Goal: Task Accomplishment & Management: Complete application form

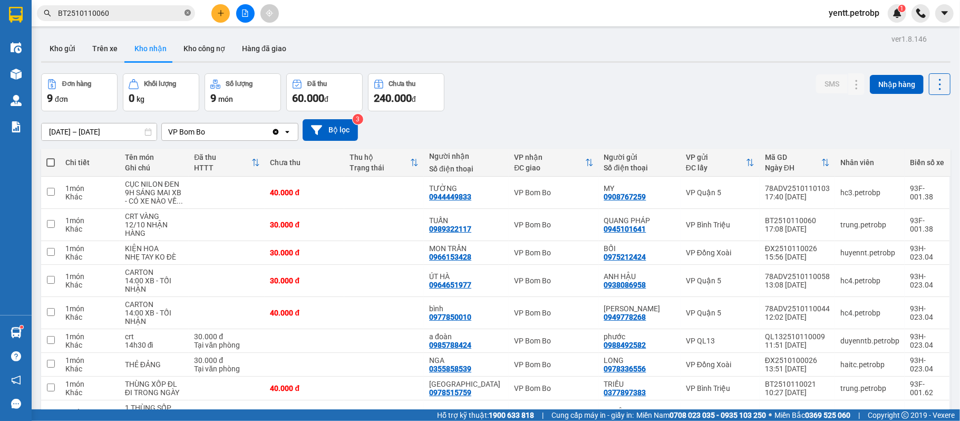
click at [188, 12] on icon "close-circle" at bounding box center [187, 12] width 6 height 6
click at [151, 14] on input "text" at bounding box center [120, 13] width 124 height 12
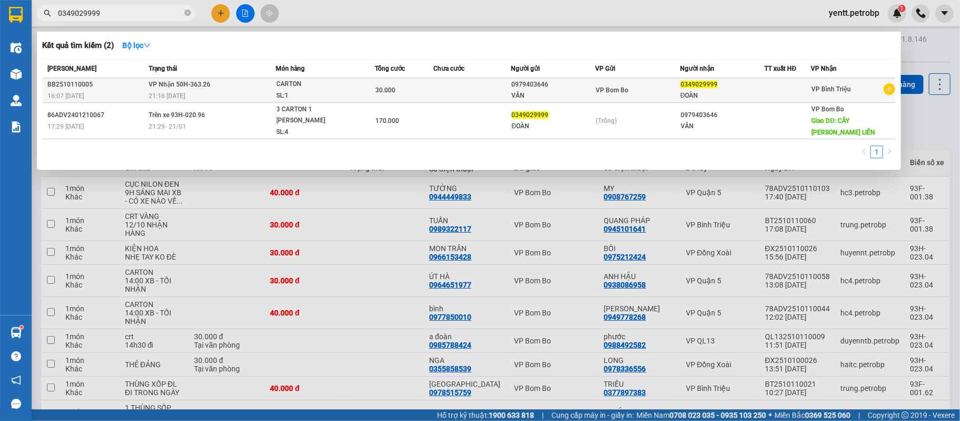
type input "0349029999"
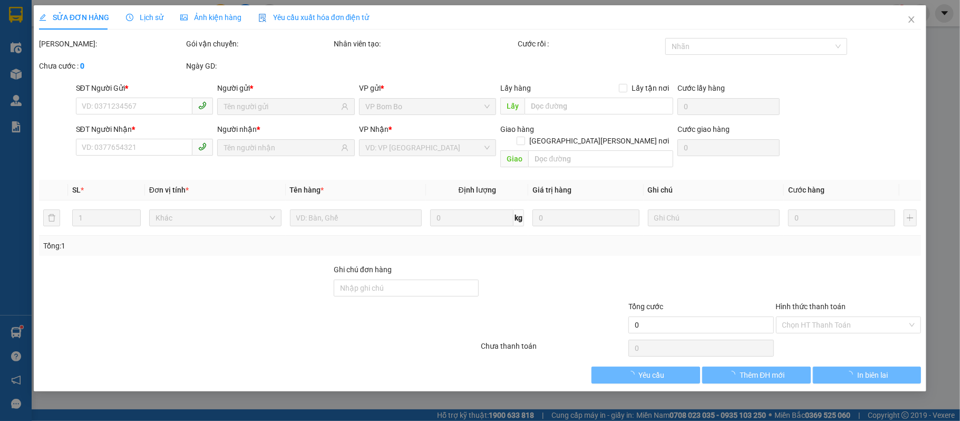
type input "0979403646"
type input "0349029999"
type input "30.000"
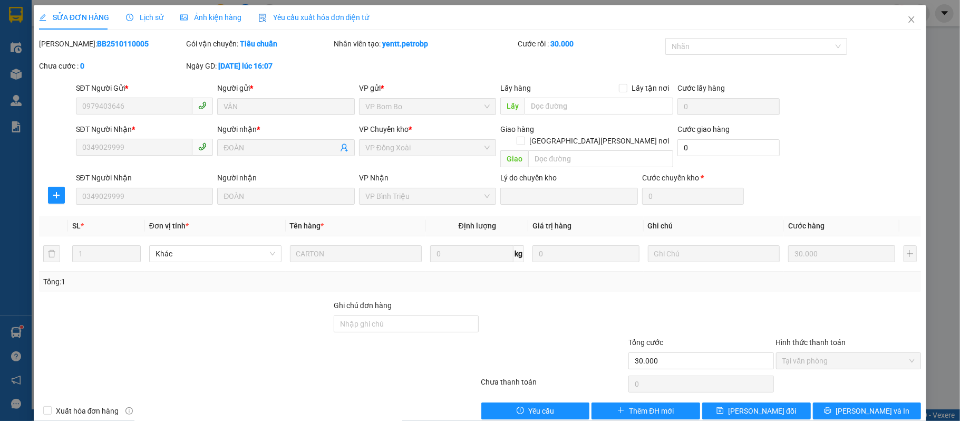
click at [144, 18] on span "Lịch sử" at bounding box center [144, 17] width 37 height 8
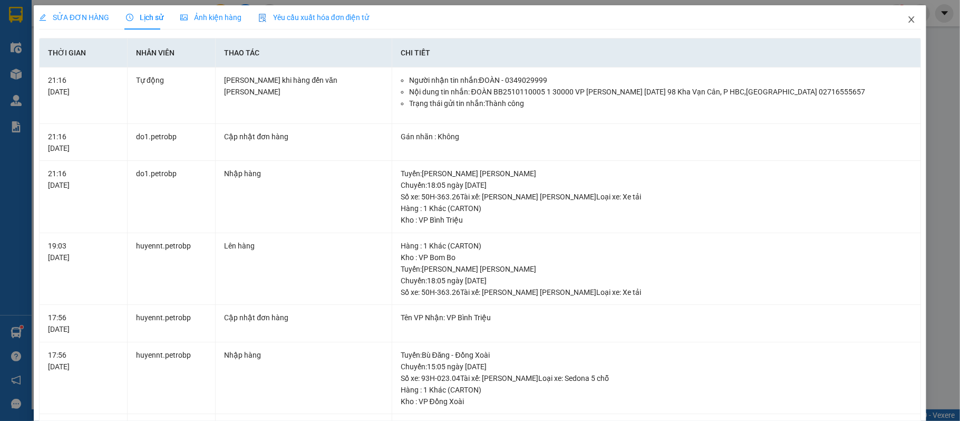
click at [907, 19] on icon "close" at bounding box center [911, 19] width 8 height 8
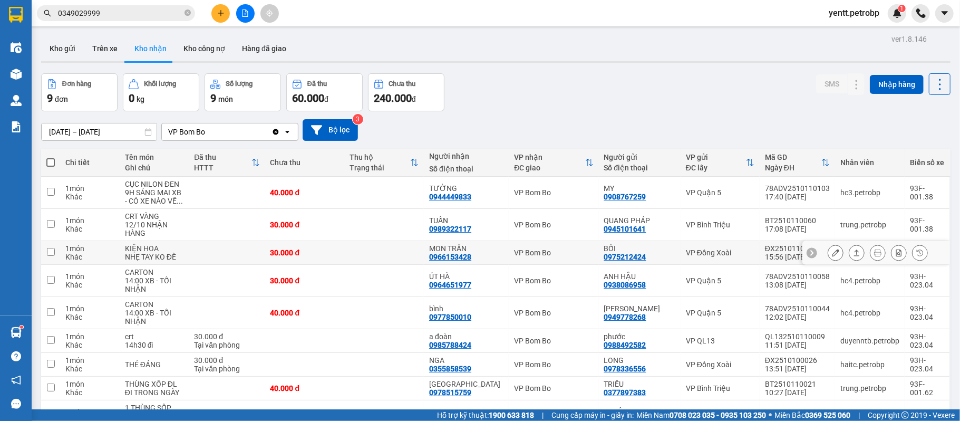
scroll to position [69, 0]
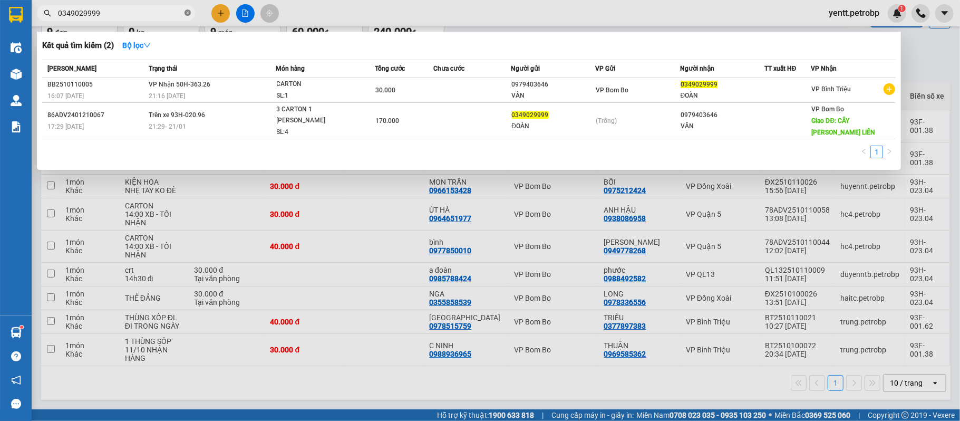
click at [188, 13] on icon "close-circle" at bounding box center [187, 12] width 6 height 6
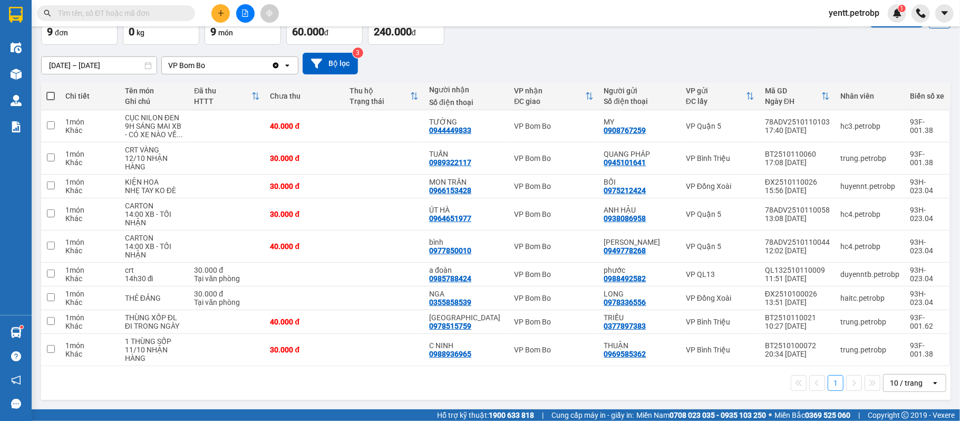
drag, startPoint x: 129, startPoint y: 9, endPoint x: 644, endPoint y: 0, distance: 515.1
click at [141, 9] on input "text" at bounding box center [120, 13] width 124 height 12
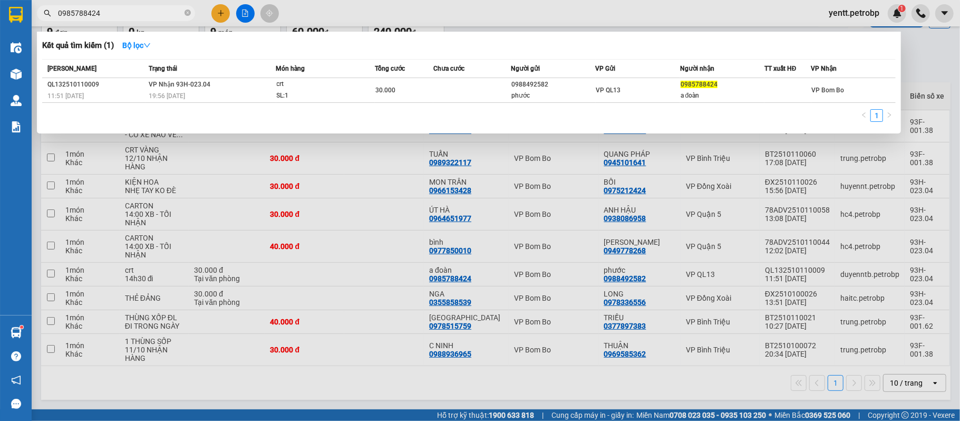
type input "0985788424"
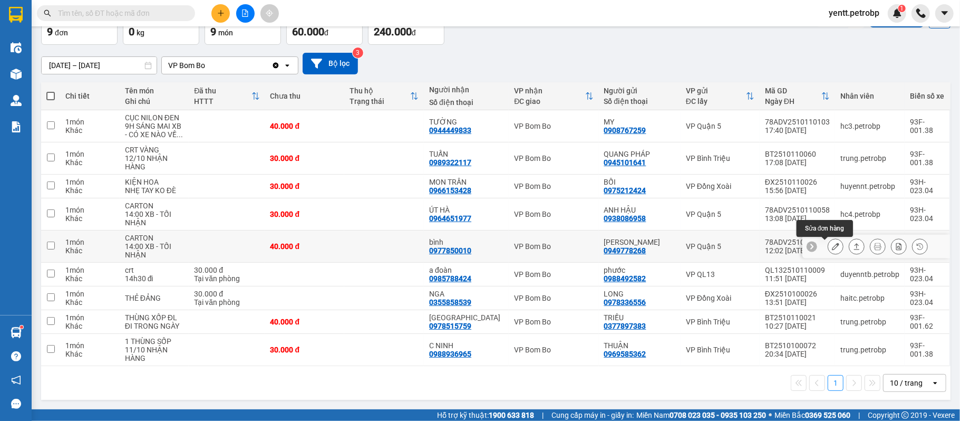
click at [832, 247] on icon at bounding box center [835, 245] width 7 height 7
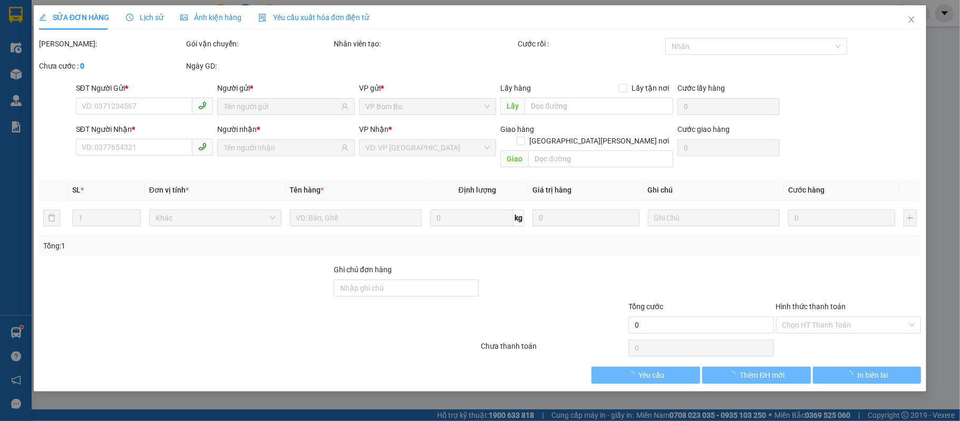
type input "0949778268"
type input "[PERSON_NAME]"
type input "0977850010"
type input "bình"
type input "40.000"
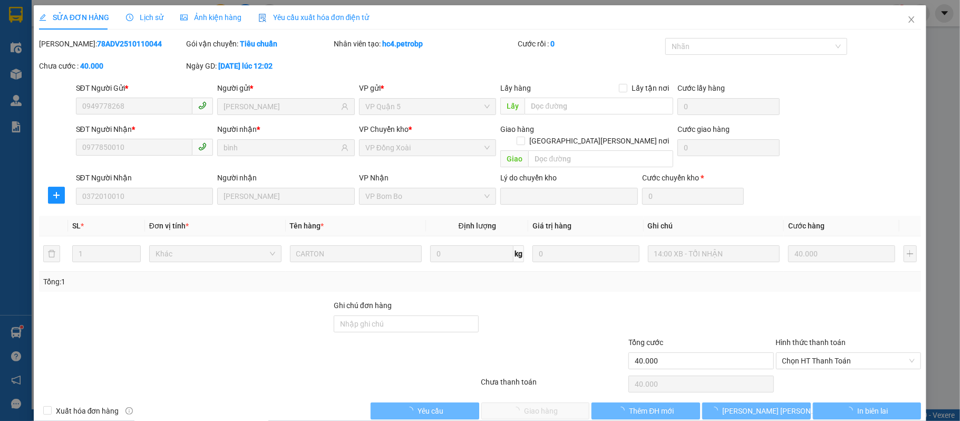
click at [812, 312] on div at bounding box center [849, 317] width 148 height 37
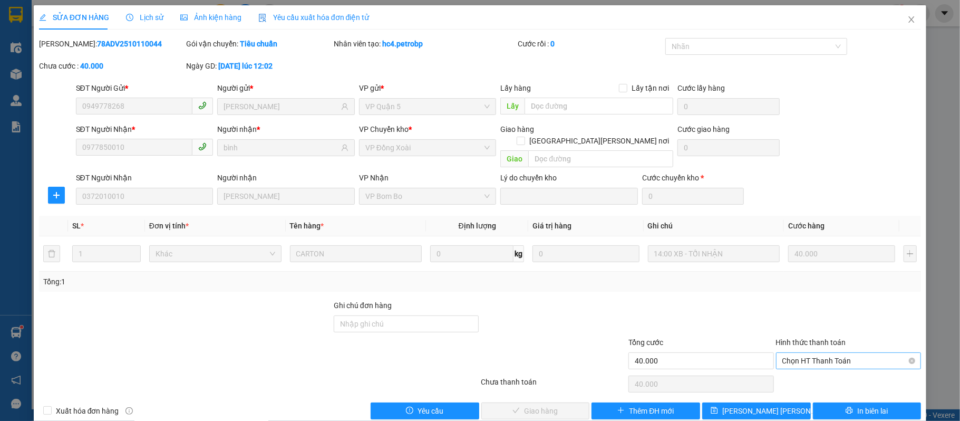
click at [804, 353] on span "Chọn HT Thanh Toán" at bounding box center [848, 361] width 133 height 16
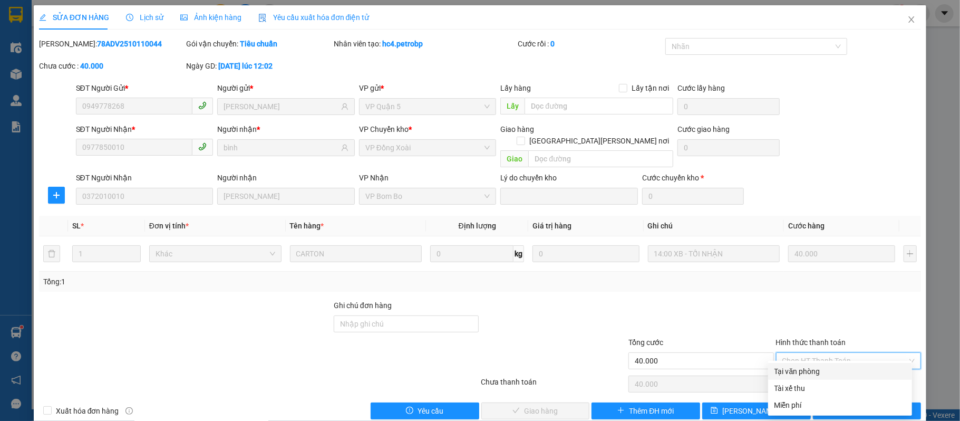
click at [801, 365] on div "Tại văn phòng" at bounding box center [839, 371] width 131 height 12
type input "0"
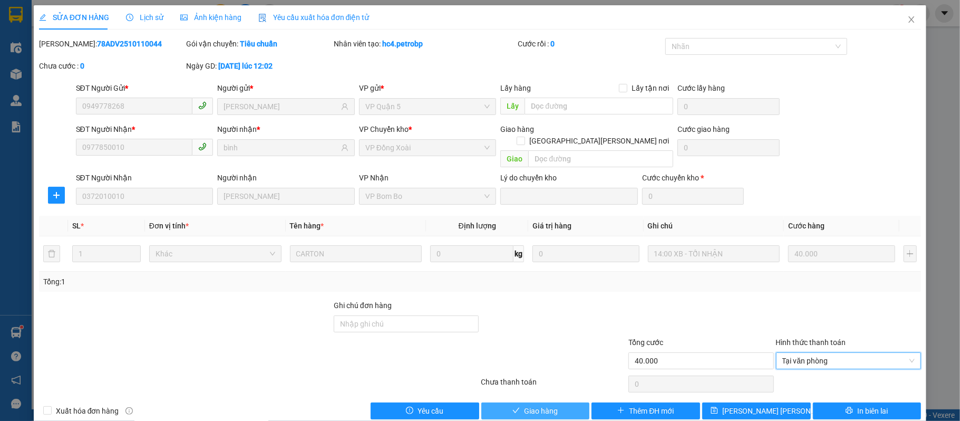
click at [563, 402] on button "Giao hàng" at bounding box center [535, 410] width 109 height 17
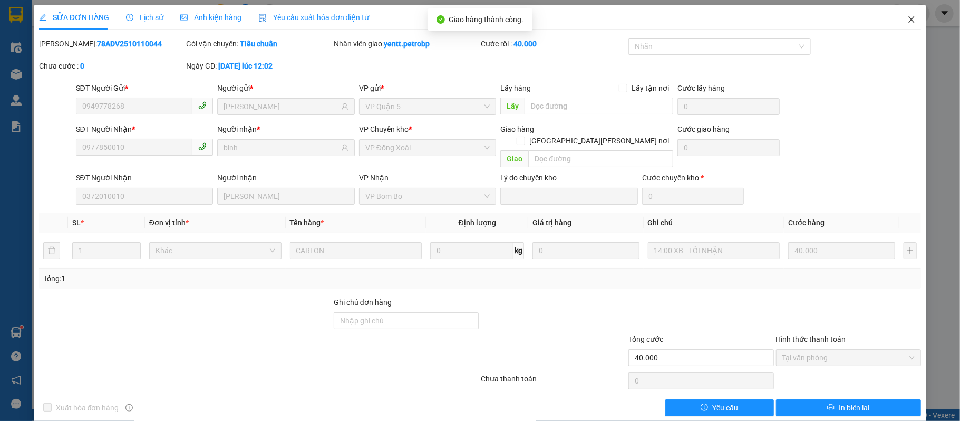
click at [907, 17] on icon "close" at bounding box center [911, 19] width 8 height 8
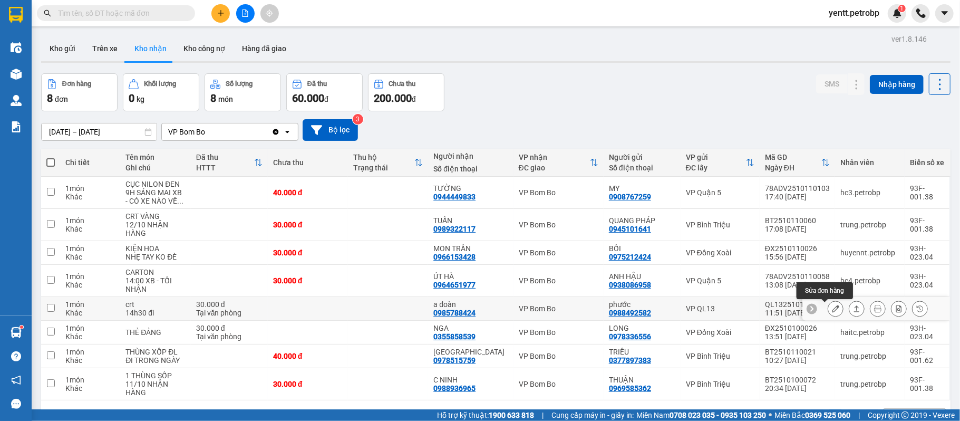
click at [832, 307] on icon at bounding box center [835, 308] width 7 height 7
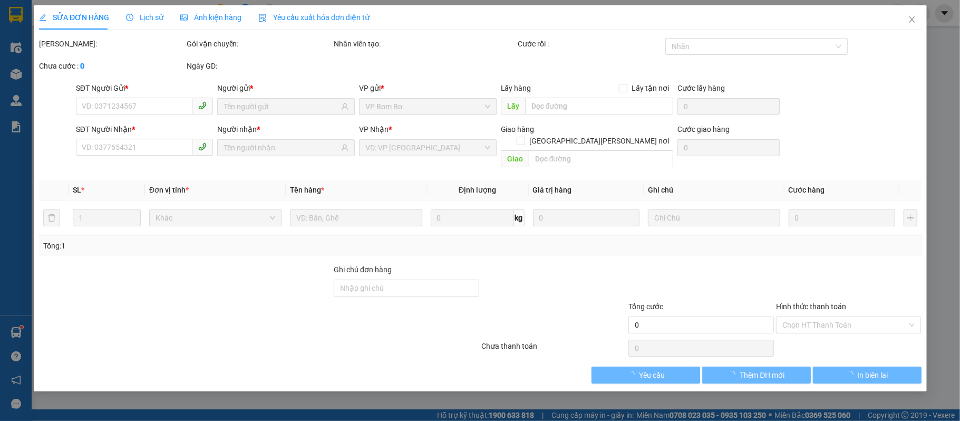
type input "0988492582"
type input "phước"
type input "0985788424"
type input "a đoàn"
type input "30.000"
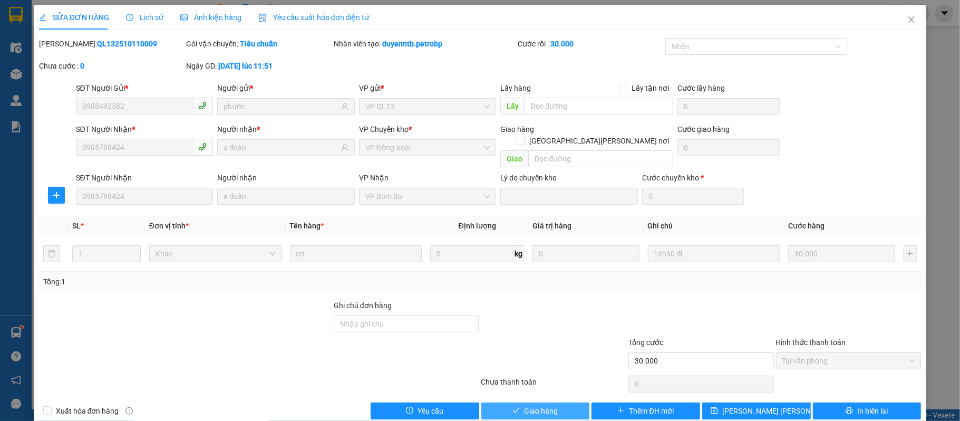
click at [524, 405] on span "Giao hàng" at bounding box center [541, 411] width 34 height 12
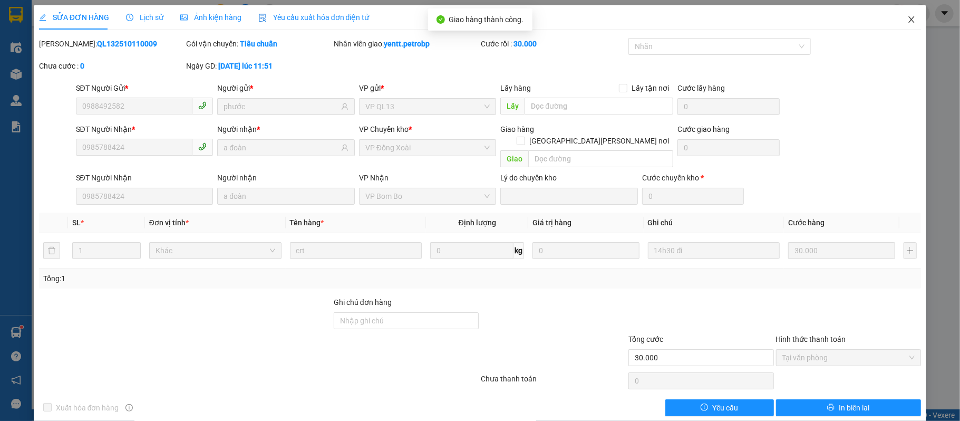
click at [907, 19] on icon "close" at bounding box center [911, 19] width 8 height 8
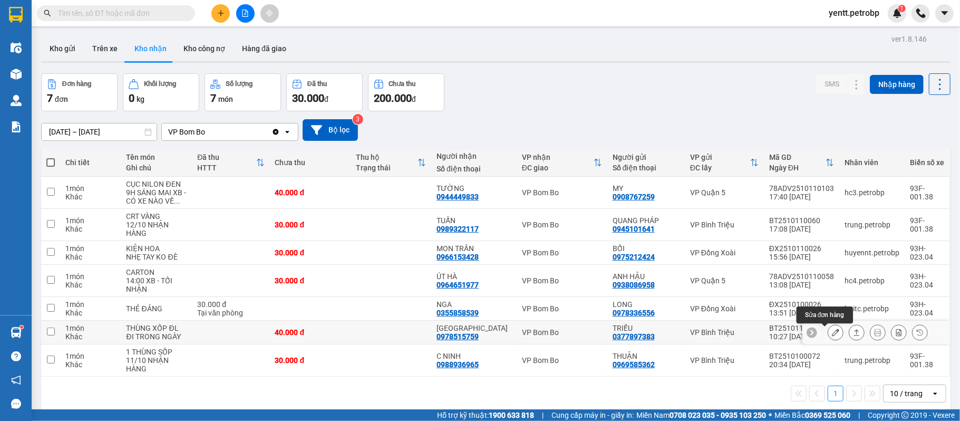
click at [832, 335] on icon at bounding box center [835, 331] width 7 height 7
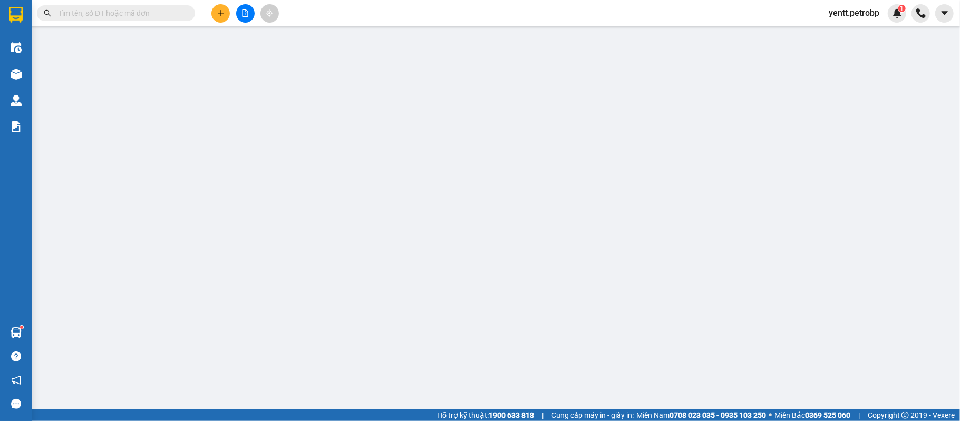
type input "0377897383"
type input "TRIỀU"
type input "0978515759"
type input "[GEOGRAPHIC_DATA]"
type input "40.000"
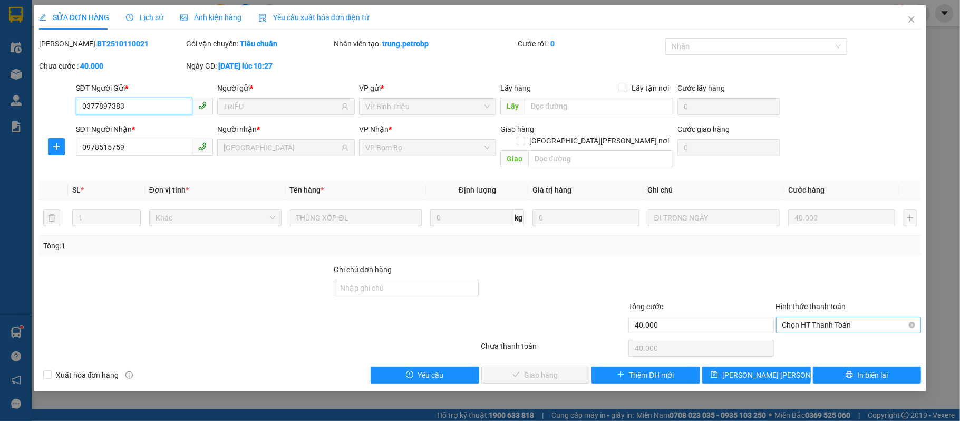
click at [835, 316] on div "Chọn HT Thanh Toán" at bounding box center [848, 324] width 145 height 17
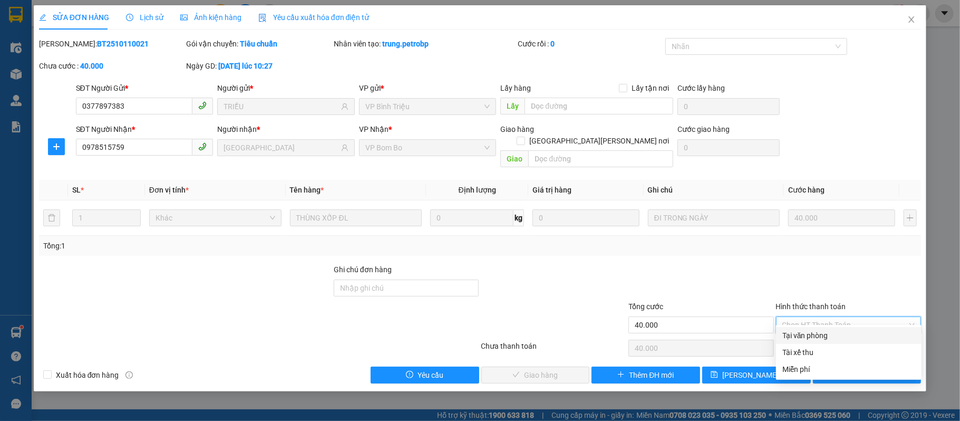
click at [795, 334] on div "Tại văn phòng" at bounding box center [848, 335] width 133 height 12
type input "0"
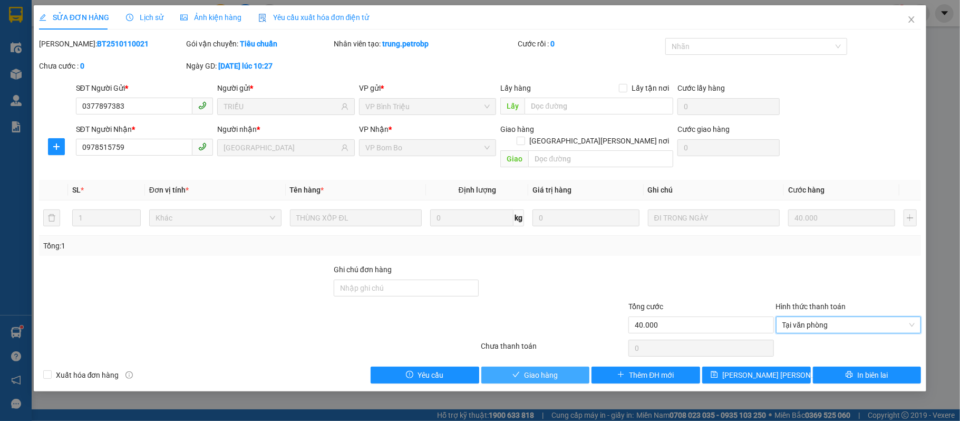
click at [535, 370] on span "Giao hàng" at bounding box center [541, 375] width 34 height 12
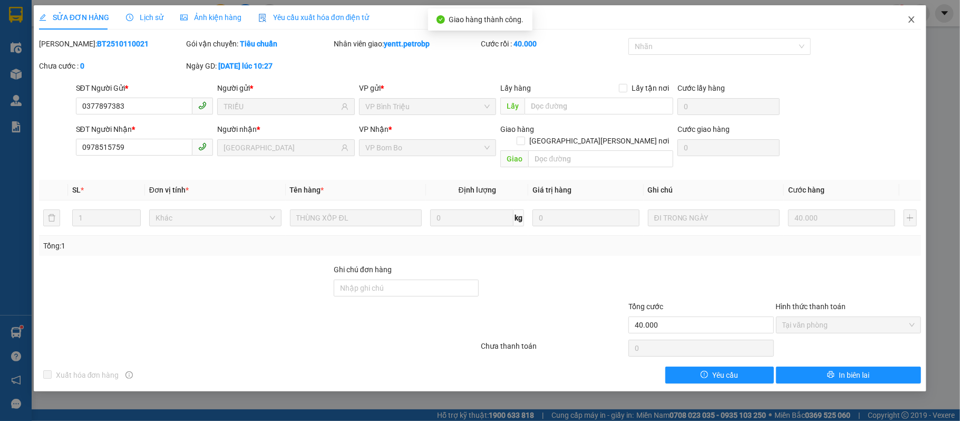
click at [917, 19] on span "Close" at bounding box center [912, 20] width 30 height 30
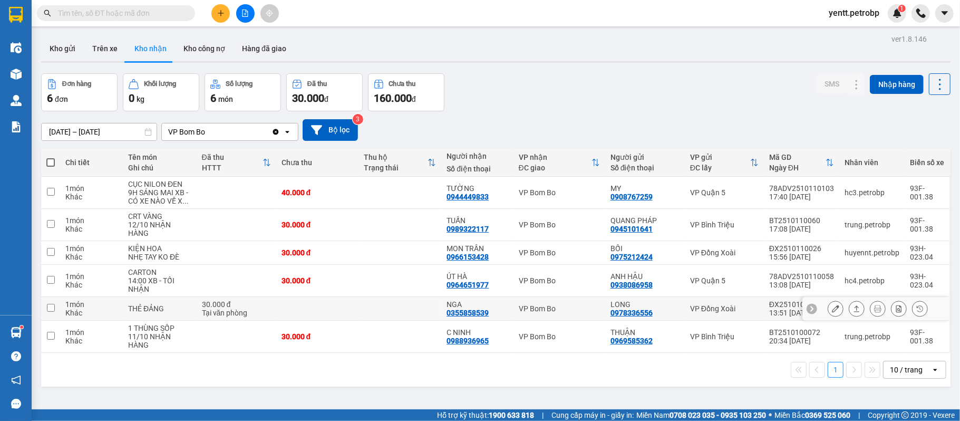
scroll to position [48, 0]
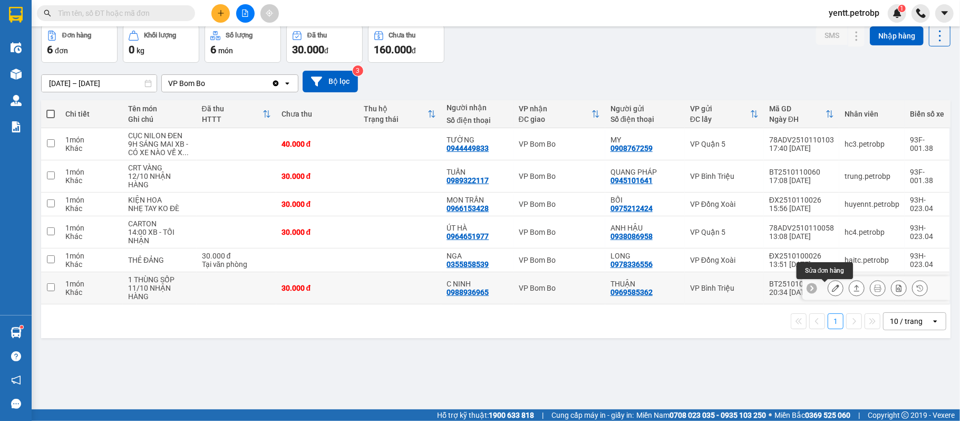
click at [832, 289] on icon at bounding box center [835, 287] width 7 height 7
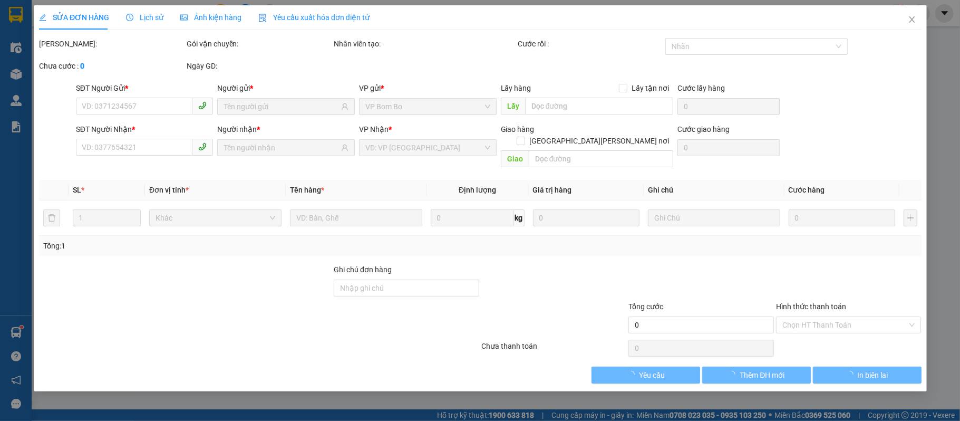
type input "0969585362"
type input "THUẬN"
type input "0988936965"
type input "C NINH"
type input "30.000"
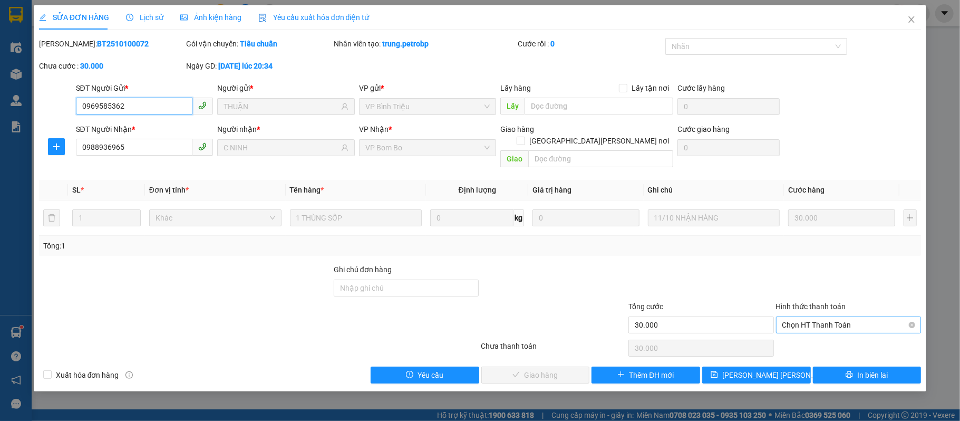
click at [825, 317] on span "Chọn HT Thanh Toán" at bounding box center [848, 325] width 133 height 16
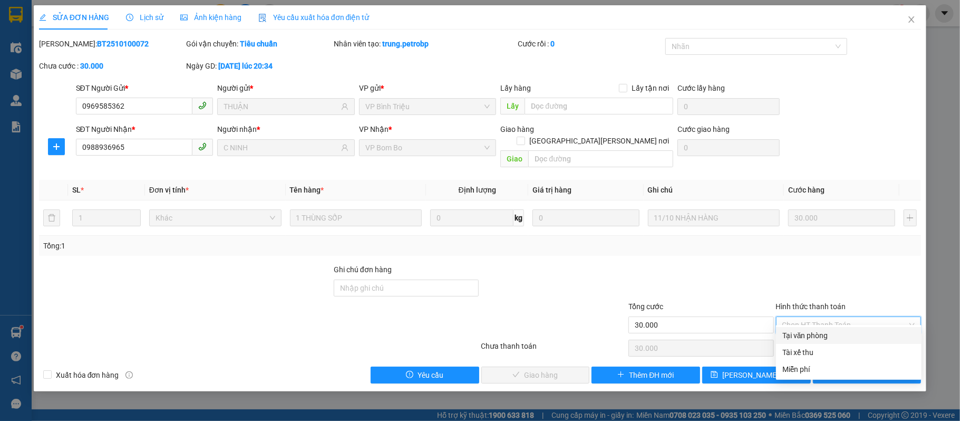
click at [812, 336] on div "Tại văn phòng" at bounding box center [848, 335] width 133 height 12
type input "0"
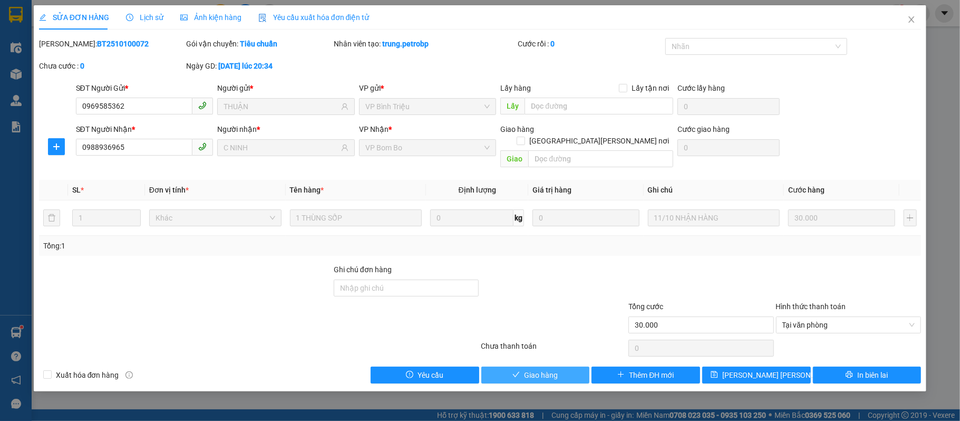
click at [553, 369] on span "Giao hàng" at bounding box center [541, 375] width 34 height 12
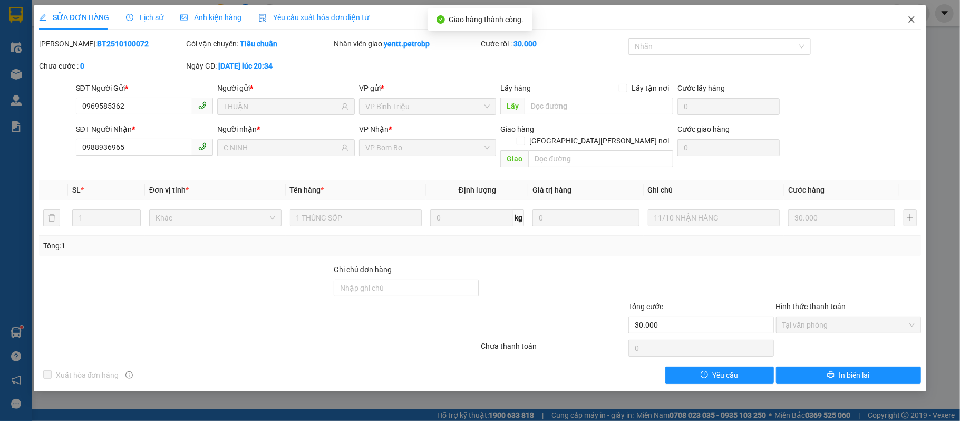
click at [906, 18] on span "Close" at bounding box center [912, 20] width 30 height 30
